Goal: Task Accomplishment & Management: Manage account settings

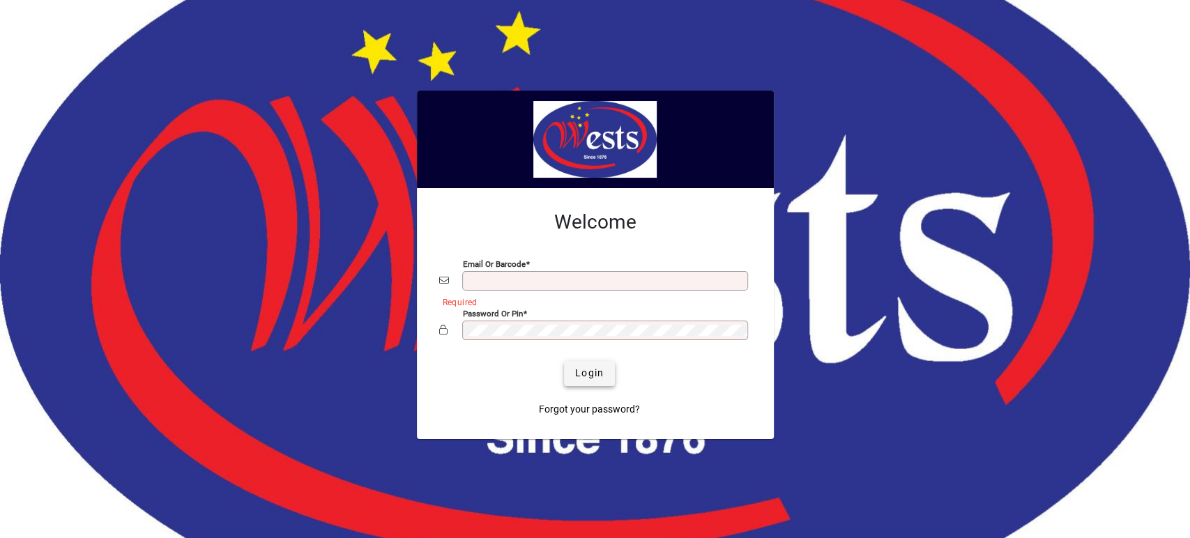
type input "**********"
drag, startPoint x: 595, startPoint y: 371, endPoint x: 531, endPoint y: 378, distance: 64.5
click at [595, 371] on span "Login" at bounding box center [589, 373] width 29 height 15
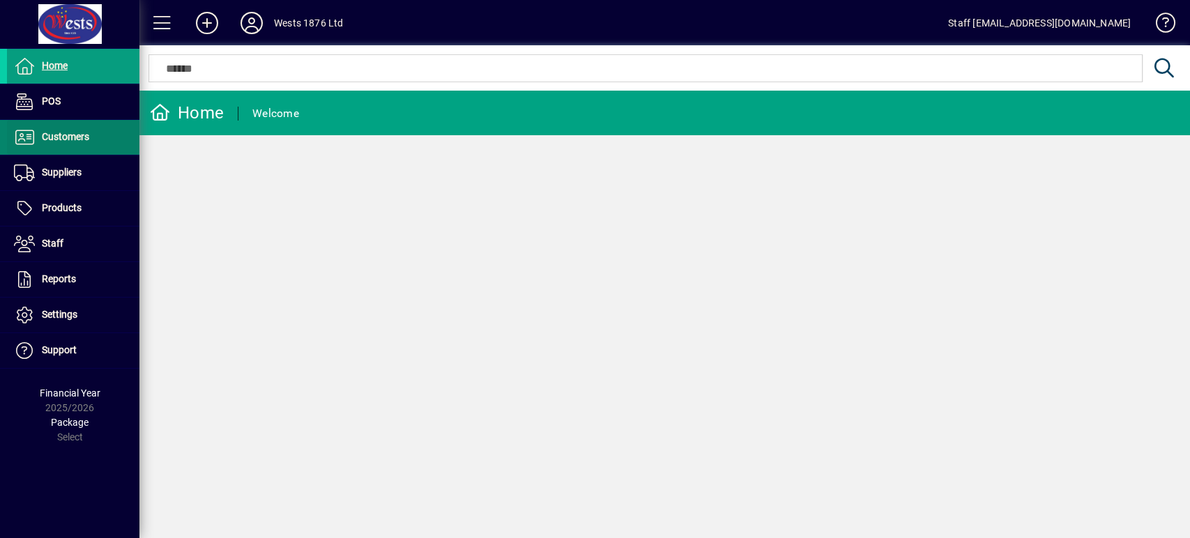
click at [97, 147] on span at bounding box center [73, 137] width 132 height 33
